Goal: Find specific page/section: Find specific page/section

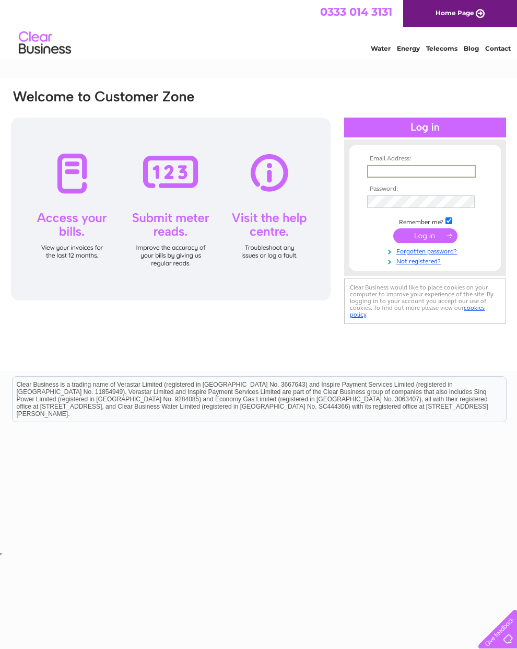
click at [421, 178] on input "text" at bounding box center [421, 171] width 109 height 13
type input "Juliescoffeehouse@aol.co.uk"
click at [425, 242] on input "submit" at bounding box center [425, 234] width 64 height 15
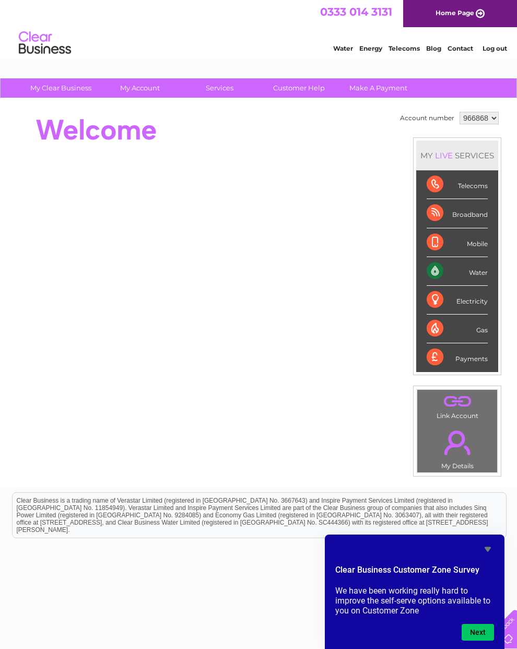
click at [458, 285] on div "Water" at bounding box center [457, 271] width 61 height 29
click at [481, 284] on div "Water" at bounding box center [457, 271] width 61 height 29
click at [475, 286] on div "Water" at bounding box center [457, 271] width 61 height 29
click at [444, 283] on div "Water" at bounding box center [457, 271] width 61 height 29
click at [333, 47] on link "Water" at bounding box center [343, 48] width 20 height 8
